Goal: Information Seeking & Learning: Check status

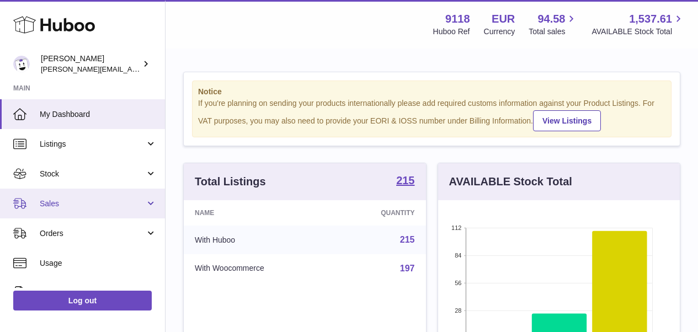
click at [70, 200] on span "Sales" at bounding box center [92, 204] width 105 height 10
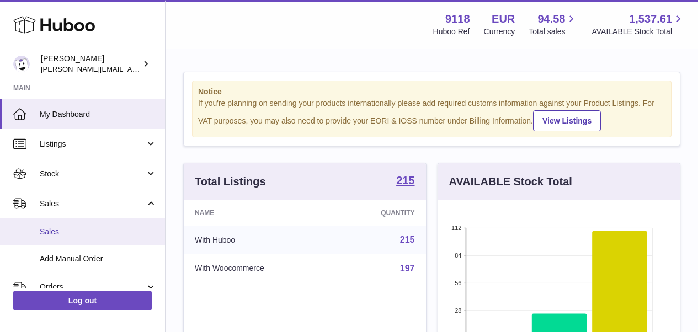
click at [62, 233] on span "Sales" at bounding box center [98, 232] width 117 height 10
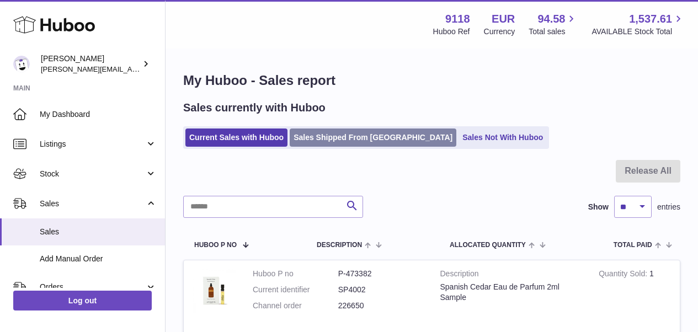
click at [341, 141] on link "Sales Shipped From [GEOGRAPHIC_DATA]" at bounding box center [373, 138] width 167 height 18
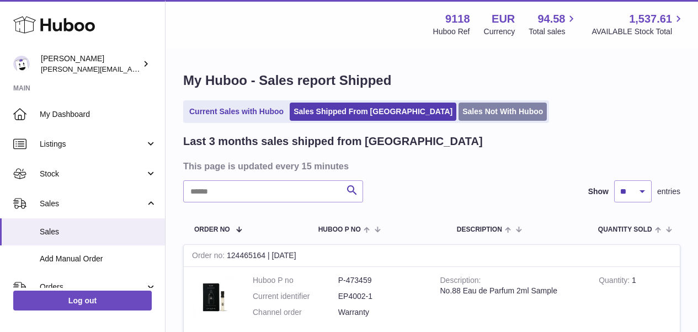
click at [458, 115] on link "Sales Not With Huboo" at bounding box center [502, 112] width 88 height 18
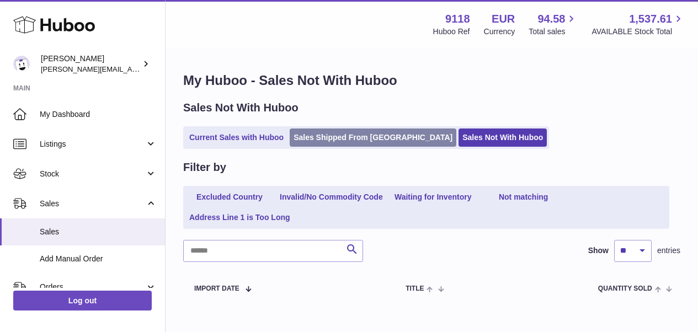
click at [370, 130] on link "Sales Shipped From [GEOGRAPHIC_DATA]" at bounding box center [373, 138] width 167 height 18
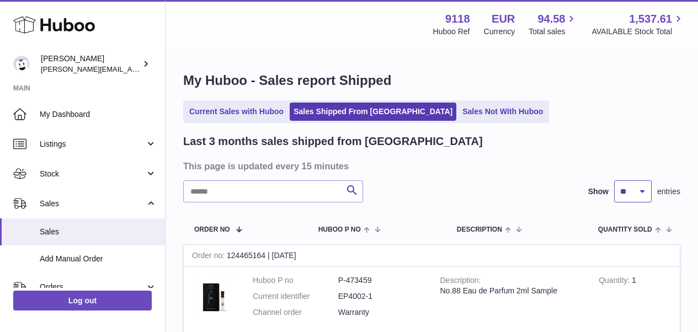
select select "**"
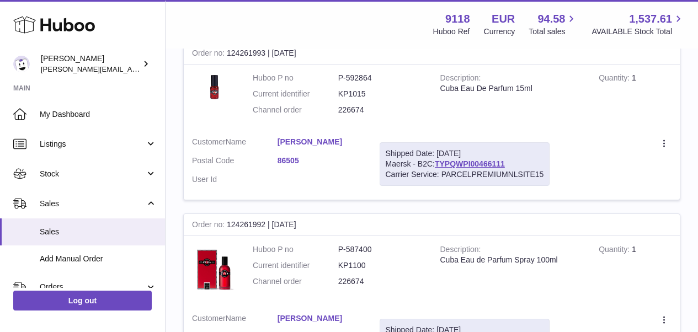
scroll to position [8521, 0]
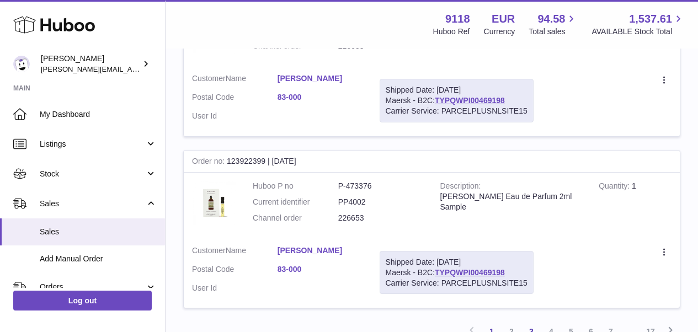
click at [530, 322] on link "3" at bounding box center [531, 332] width 20 height 20
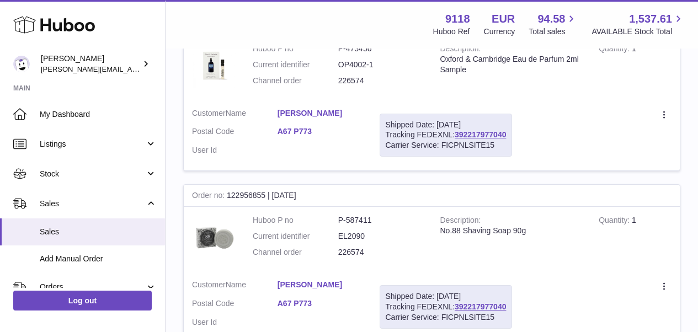
scroll to position [8536, 0]
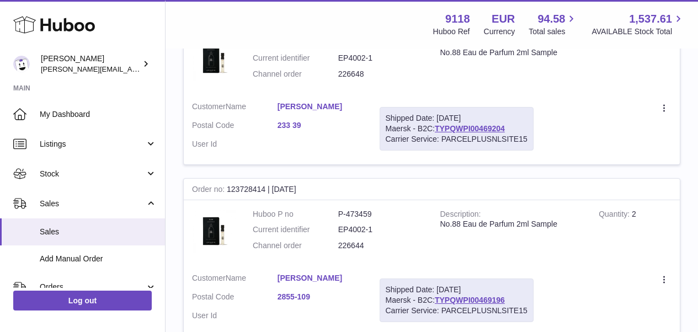
scroll to position [1695, 0]
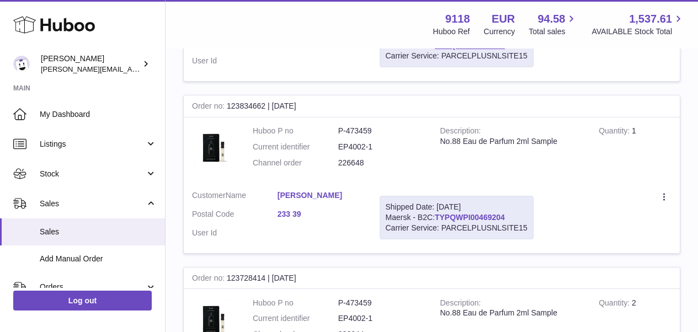
drag, startPoint x: 509, startPoint y: 185, endPoint x: 438, endPoint y: 187, distance: 71.2
click at [438, 196] on div "Shipped Date: 10th Sep 2025 Maersk - B2C: TYPQWPI00469204 Carrier Service: PARC…" at bounding box center [457, 218] width 154 height 44
copy link "TYPQWPI00469204"
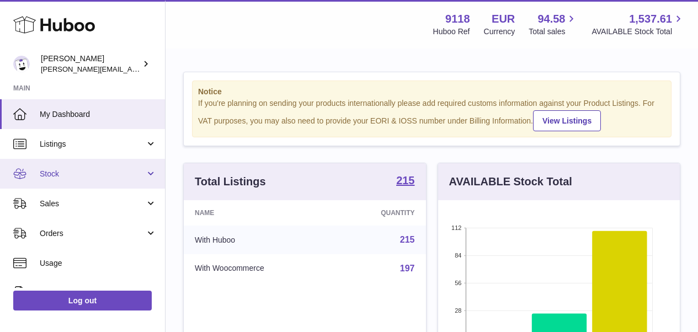
scroll to position [172, 242]
click at [67, 173] on span "Stock" at bounding box center [92, 174] width 105 height 10
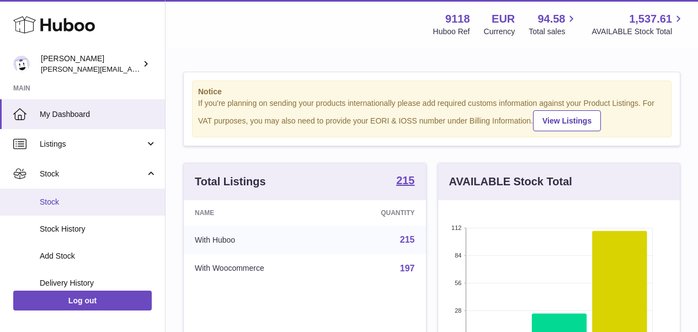
click at [56, 201] on span "Stock" at bounding box center [98, 202] width 117 height 10
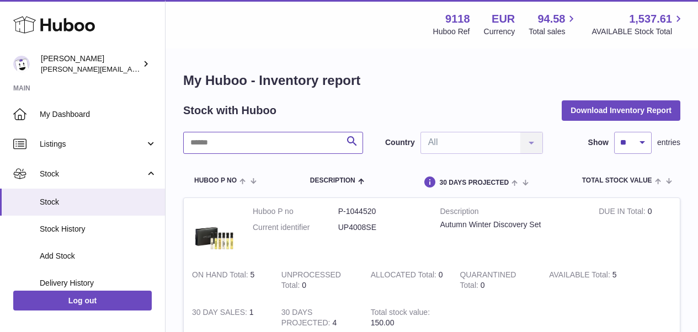
click at [212, 144] on input "text" at bounding box center [273, 143] width 180 height 22
paste input "********"
type input "********"
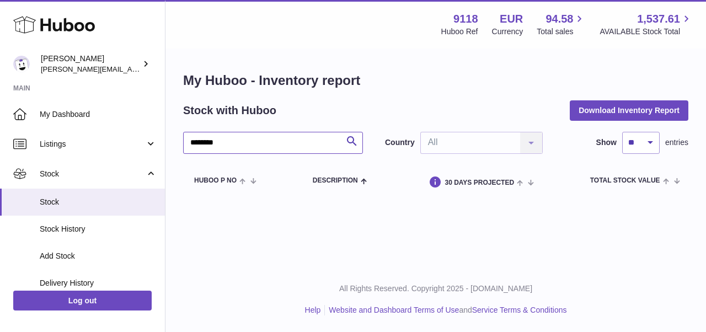
drag, startPoint x: 236, startPoint y: 143, endPoint x: 186, endPoint y: 141, distance: 49.7
click at [186, 141] on input "********" at bounding box center [273, 143] width 180 height 22
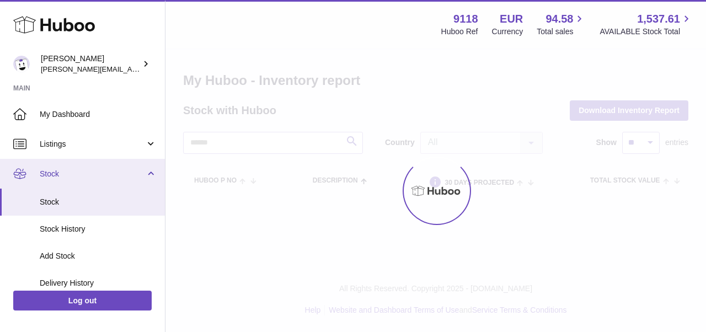
click at [152, 173] on link "Stock" at bounding box center [82, 174] width 165 height 30
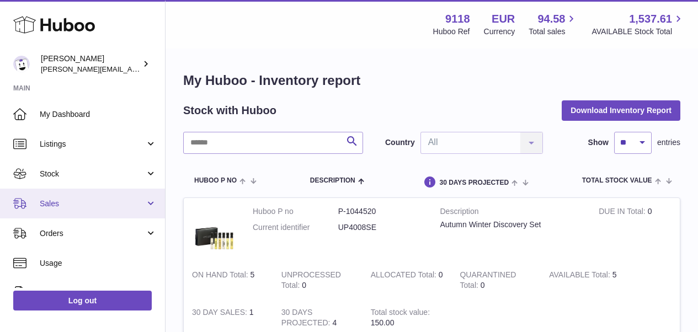
click at [83, 206] on span "Sales" at bounding box center [92, 204] width 105 height 10
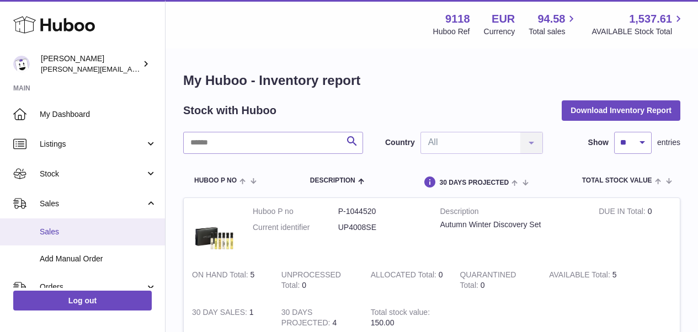
click at [62, 233] on span "Sales" at bounding box center [98, 232] width 117 height 10
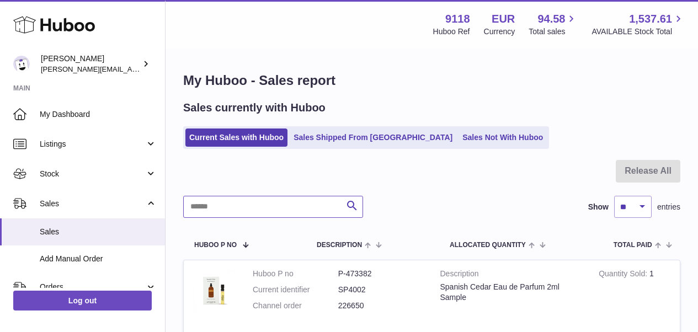
click at [211, 207] on input "text" at bounding box center [273, 207] width 180 height 22
paste input "********"
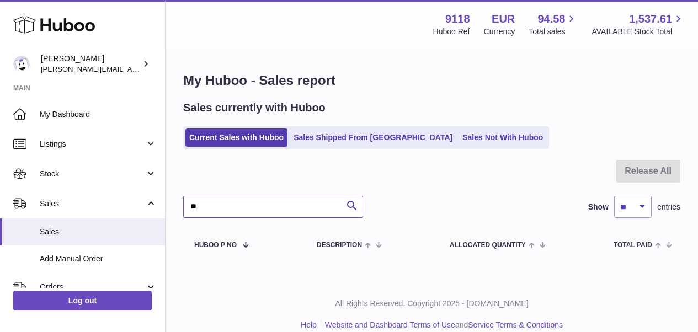
type input "*"
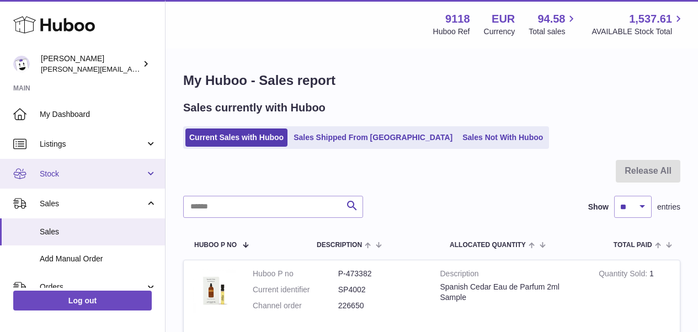
click at [153, 173] on link "Stock" at bounding box center [82, 174] width 165 height 30
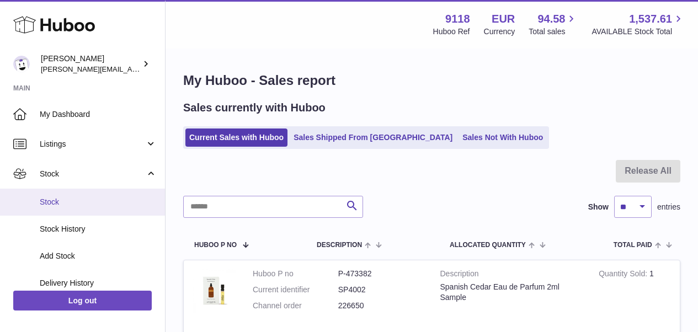
click at [93, 207] on link "Stock" at bounding box center [82, 202] width 165 height 27
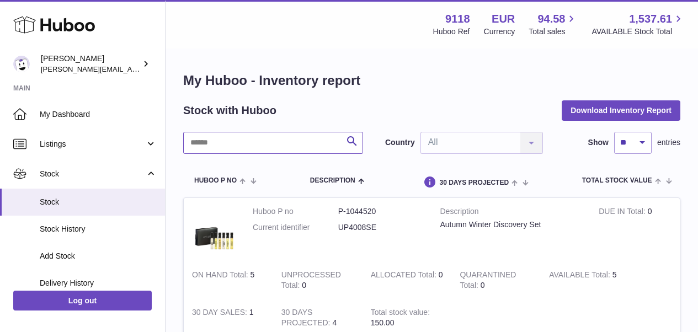
click at [218, 140] on input "text" at bounding box center [273, 143] width 180 height 22
paste input "********"
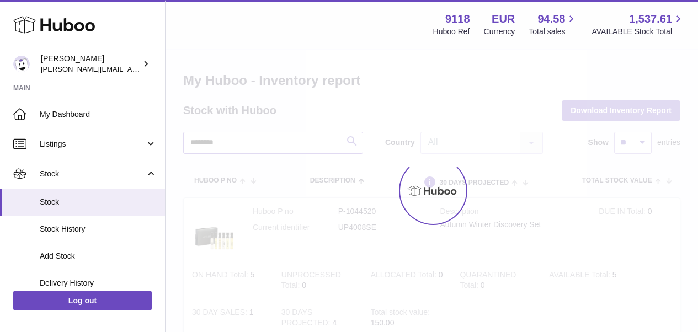
type input "********"
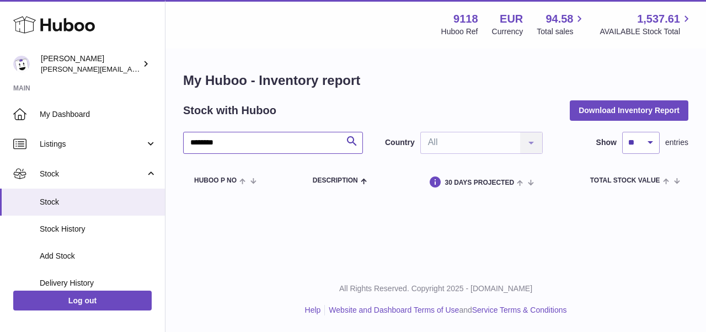
drag, startPoint x: 231, startPoint y: 140, endPoint x: 185, endPoint y: 138, distance: 45.3
click at [185, 138] on input "********" at bounding box center [273, 143] width 180 height 22
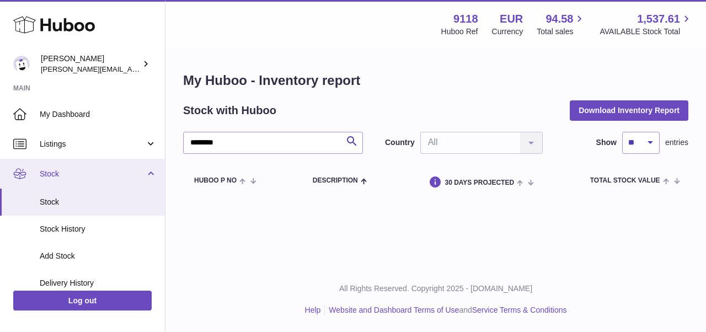
click at [148, 168] on link "Stock" at bounding box center [82, 174] width 165 height 30
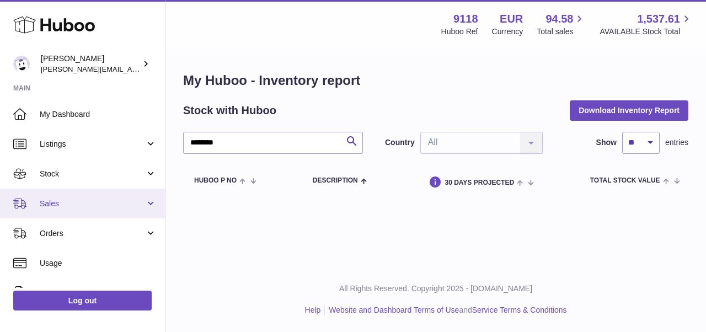
click at [87, 199] on span "Sales" at bounding box center [92, 204] width 105 height 10
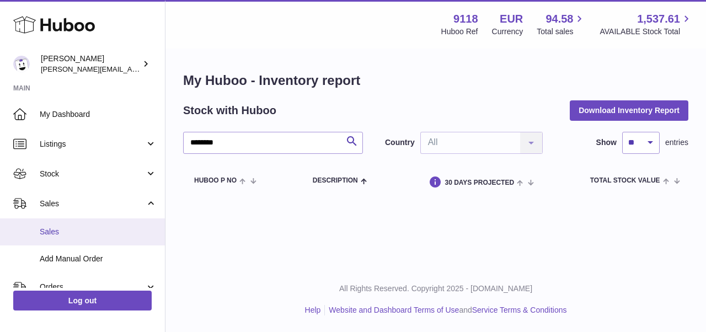
click at [77, 232] on span "Sales" at bounding box center [98, 232] width 117 height 10
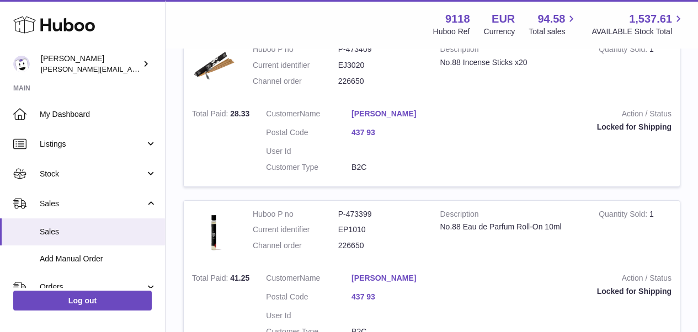
scroll to position [576, 0]
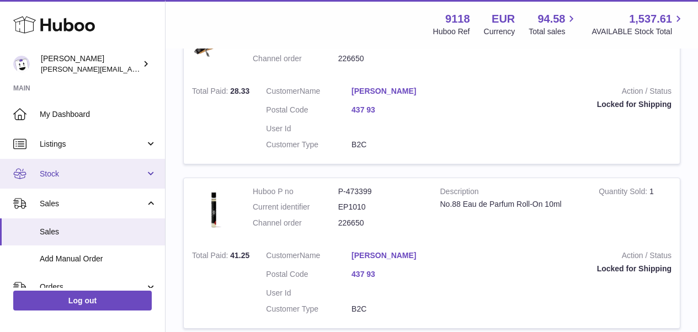
click at [88, 174] on span "Stock" at bounding box center [92, 174] width 105 height 10
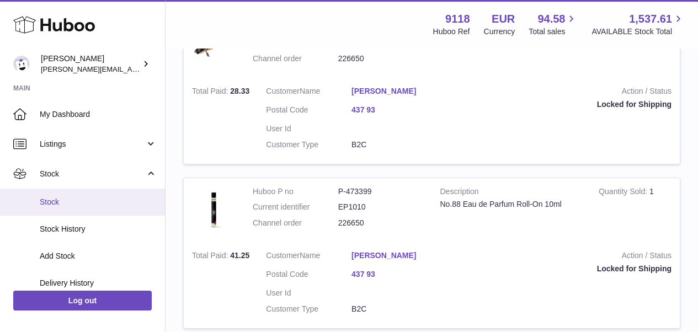
click at [63, 197] on span "Stock" at bounding box center [98, 202] width 117 height 10
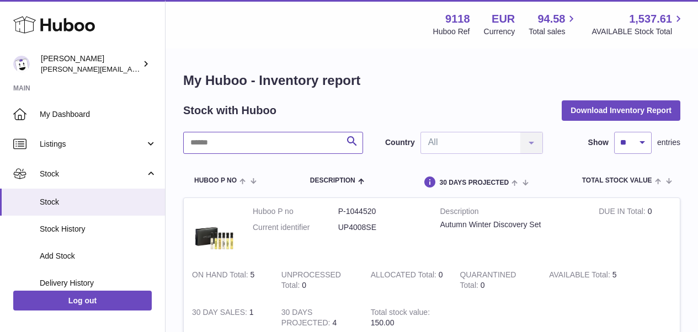
click at [209, 151] on input "text" at bounding box center [273, 143] width 180 height 22
type input "******"
drag, startPoint x: 373, startPoint y: 210, endPoint x: 332, endPoint y: 210, distance: 40.8
click at [332, 210] on dl "Huboo P no P-587404 Current identifier EP1015" at bounding box center [338, 222] width 171 height 32
copy dl "P-587404"
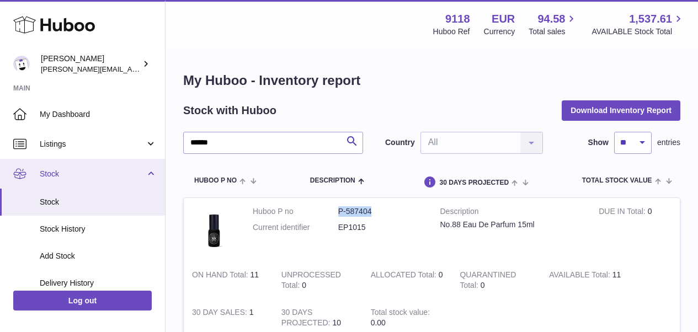
click at [152, 170] on link "Stock" at bounding box center [82, 174] width 165 height 30
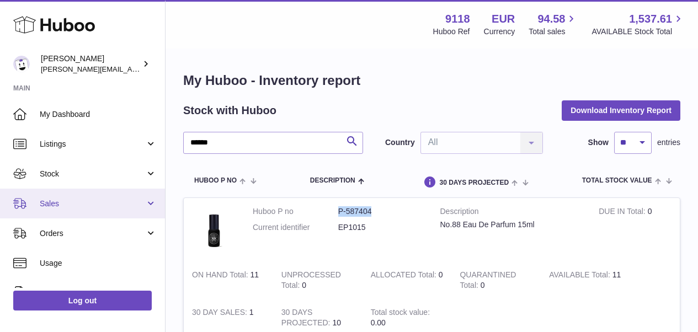
click at [58, 201] on span "Sales" at bounding box center [92, 204] width 105 height 10
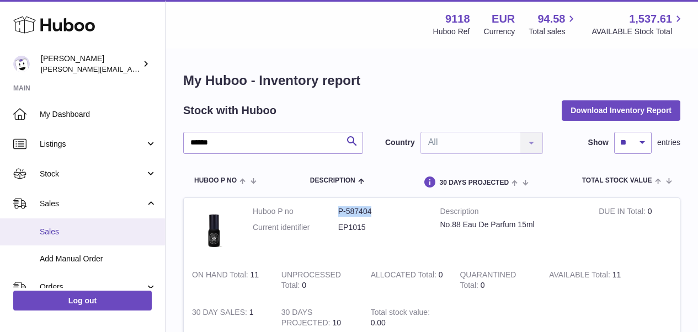
click at [55, 233] on span "Sales" at bounding box center [98, 232] width 117 height 10
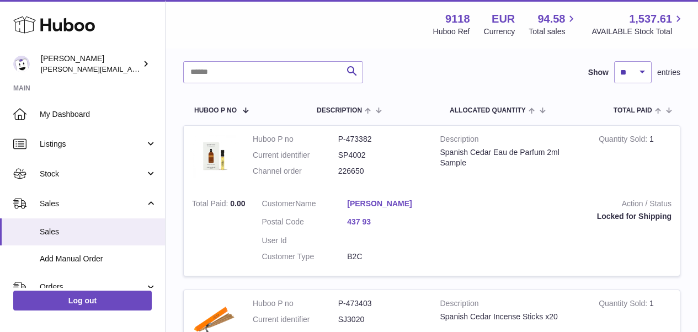
scroll to position [138, 0]
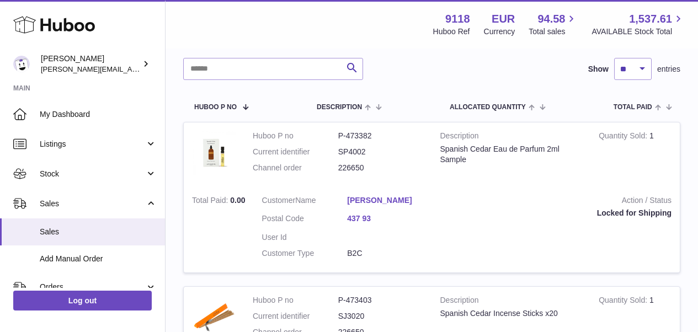
click at [399, 197] on link "[PERSON_NAME]" at bounding box center [390, 200] width 86 height 10
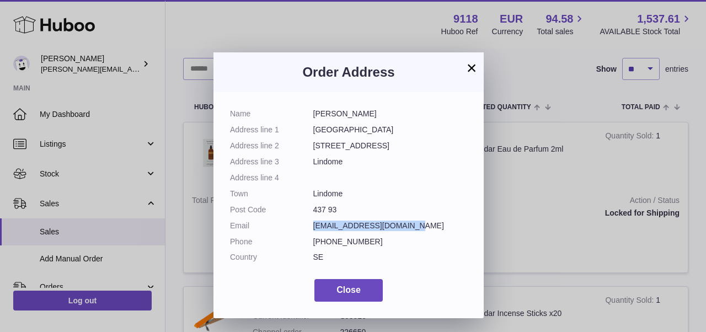
drag, startPoint x: 407, startPoint y: 223, endPoint x: 313, endPoint y: 223, distance: 94.3
click at [313, 223] on dd "[EMAIL_ADDRESS][DOMAIN_NAME]" at bounding box center [390, 226] width 154 height 10
copy dd "[EMAIL_ADDRESS][DOMAIN_NAME]"
click at [472, 68] on button "×" at bounding box center [471, 67] width 13 height 13
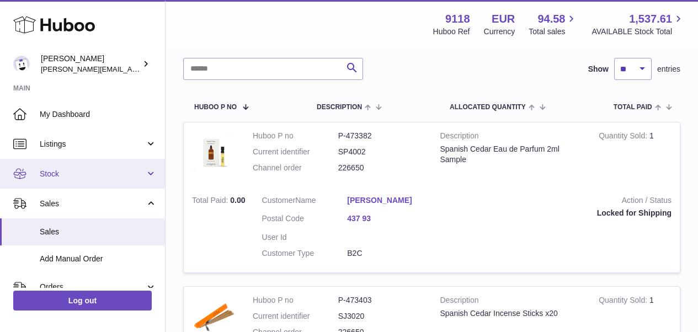
click at [45, 173] on span "Stock" at bounding box center [92, 174] width 105 height 10
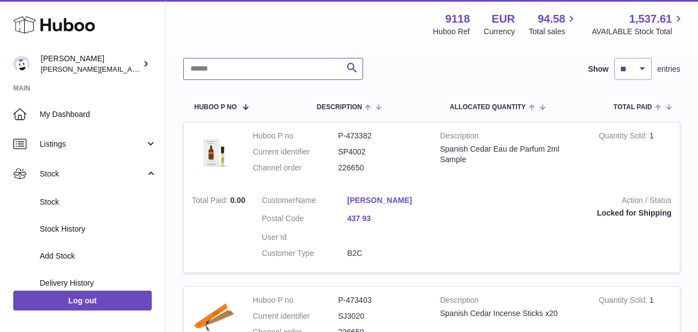
click at [211, 68] on input "text" at bounding box center [273, 69] width 180 height 22
type input "******"
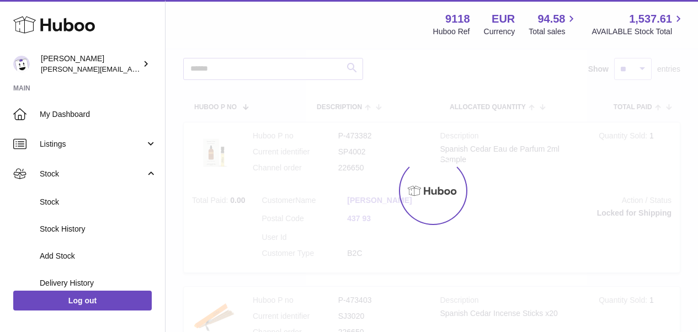
scroll to position [12, 0]
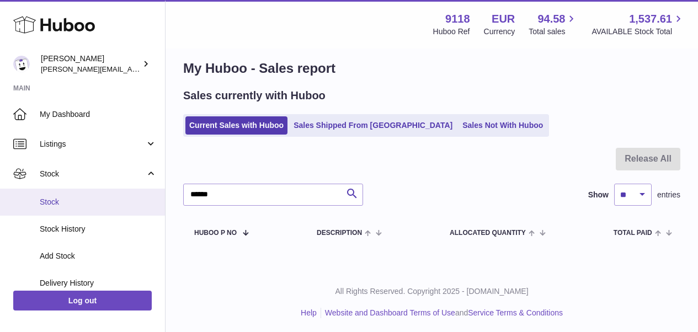
click at [62, 198] on span "Stock" at bounding box center [98, 202] width 117 height 10
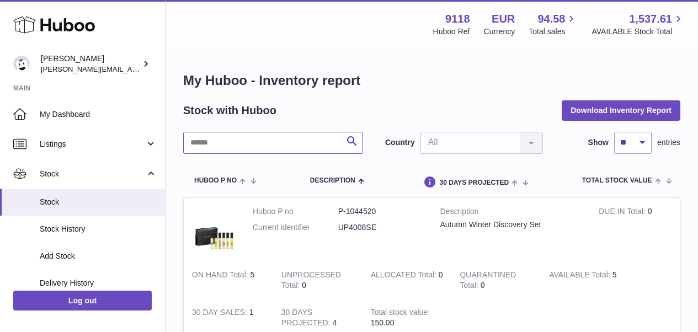
click at [210, 139] on input "text" at bounding box center [273, 143] width 180 height 22
type input "******"
click at [424, 90] on div "My Huboo - Inventory report Stock with Huboo Download Inventory Report ****** S…" at bounding box center [431, 211] width 497 height 278
